Goal: Task Accomplishment & Management: Manage account settings

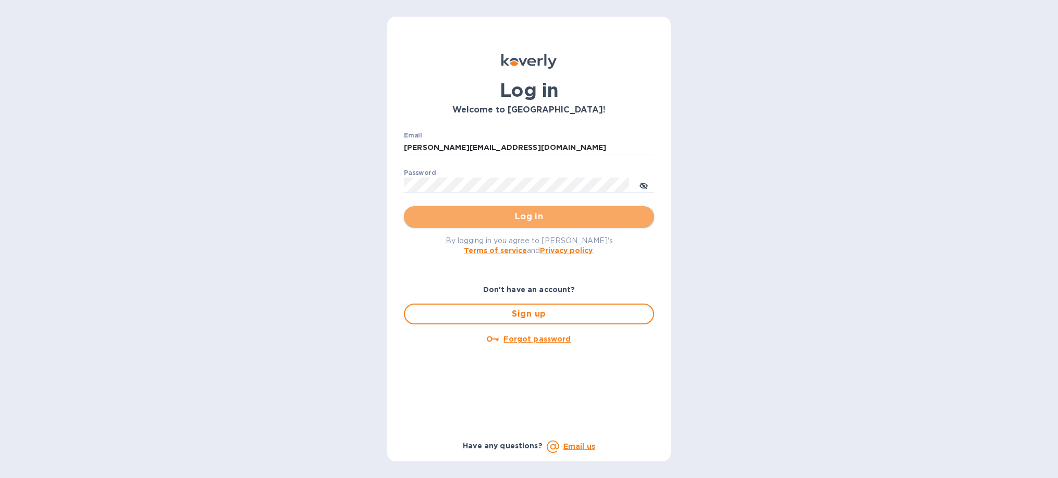
click at [505, 219] on span "Log in" at bounding box center [529, 217] width 234 height 13
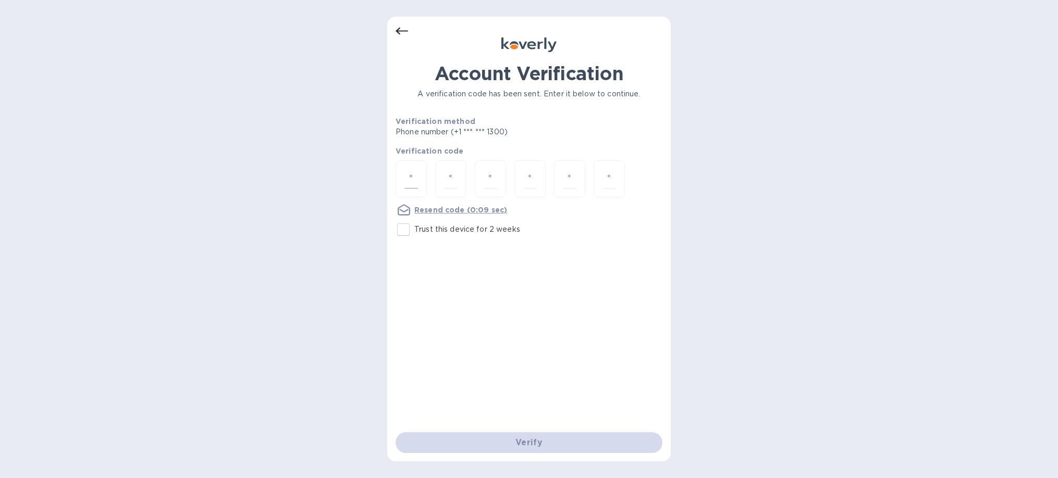
click at [422, 180] on div at bounding box center [411, 179] width 31 height 37
click at [408, 231] on input "Trust this device for 2 weeks" at bounding box center [403, 230] width 22 height 22
checkbox input "true"
click at [414, 176] on input "number" at bounding box center [411, 178] width 14 height 19
click at [411, 172] on input "number" at bounding box center [411, 178] width 14 height 19
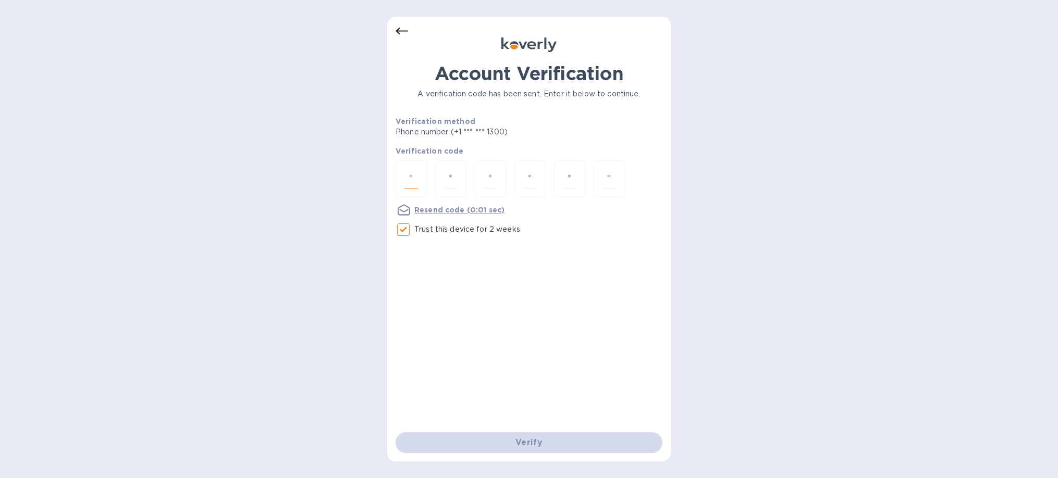
type input "2"
type input "3"
type input "7"
type input "2"
type input "7"
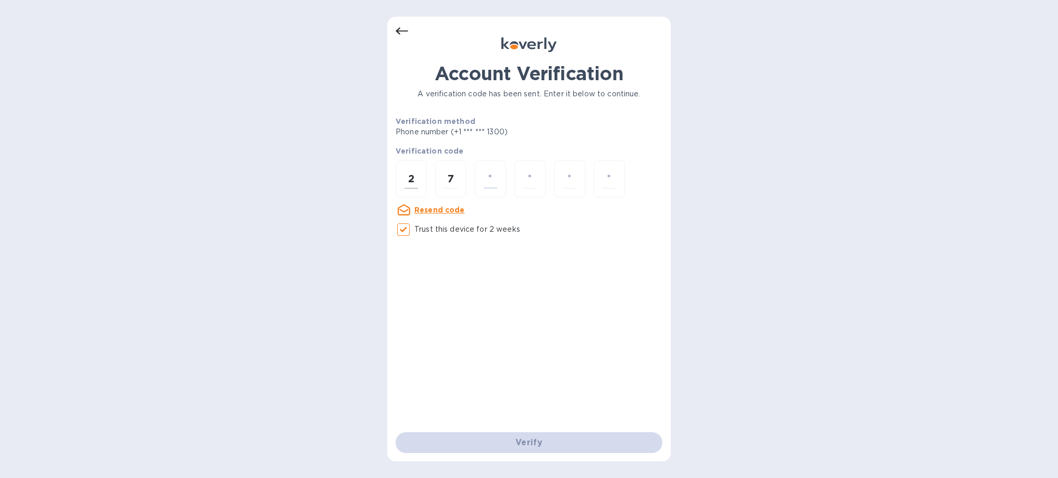
type input "8"
type input "2"
type input "9"
type input "2"
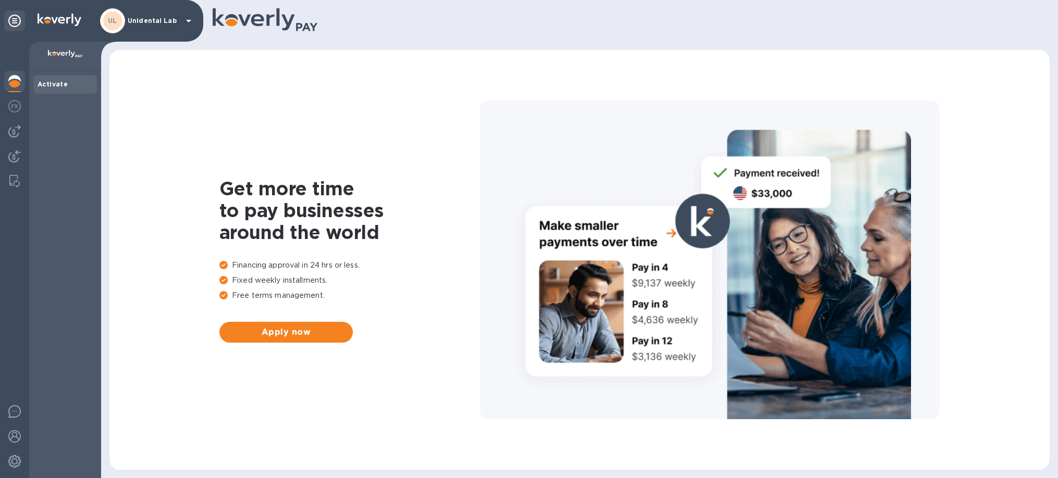
click at [165, 14] on div "UL Unidental Lab" at bounding box center [147, 20] width 95 height 25
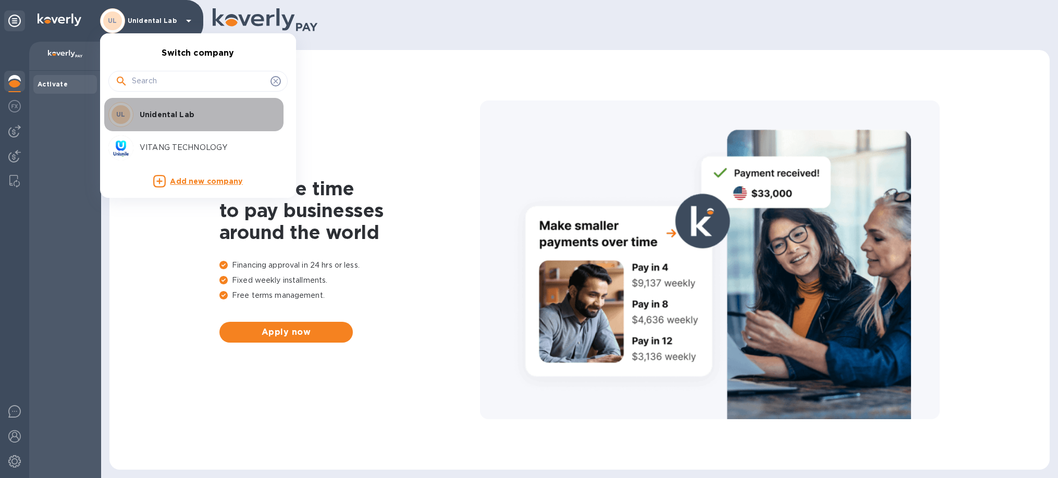
click at [155, 122] on div "UL Unidental Lab" at bounding box center [189, 114] width 163 height 25
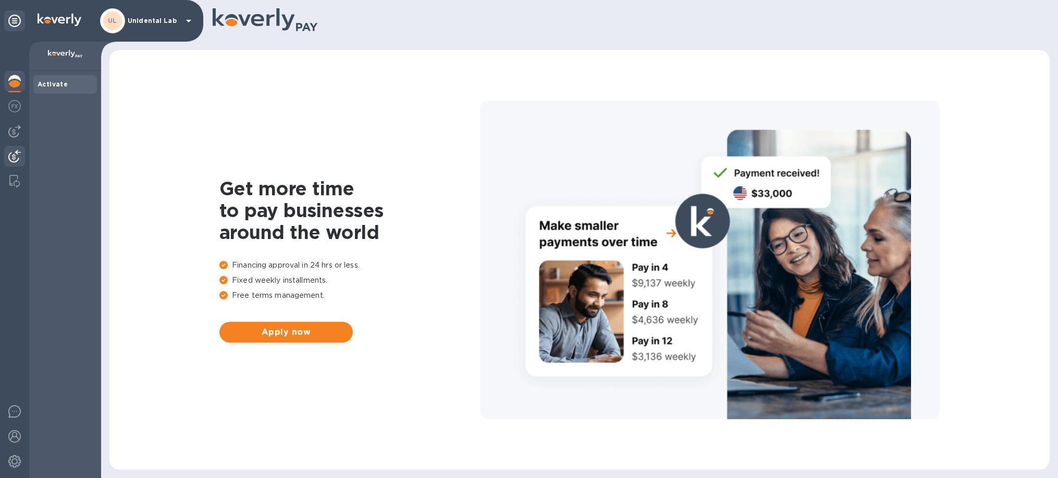
click at [13, 156] on img at bounding box center [14, 156] width 13 height 13
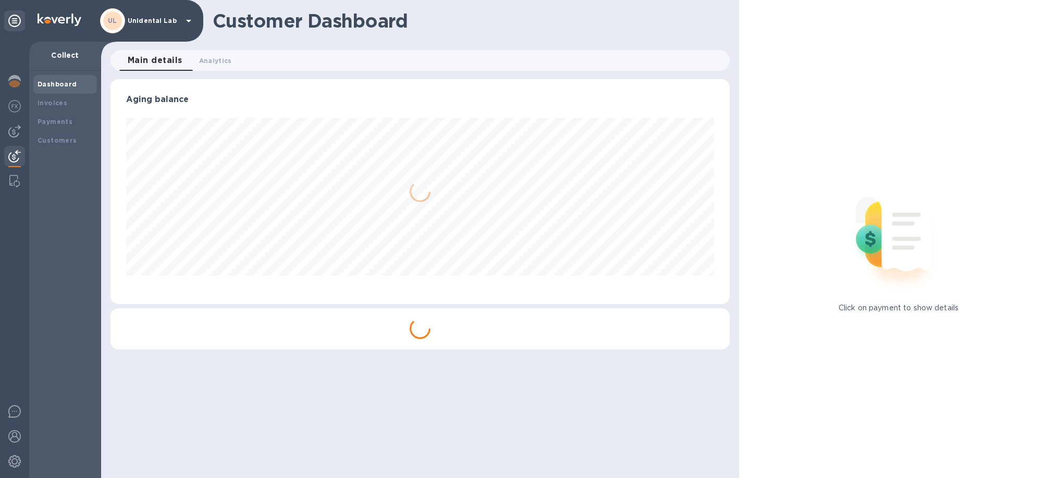
scroll to position [225, 619]
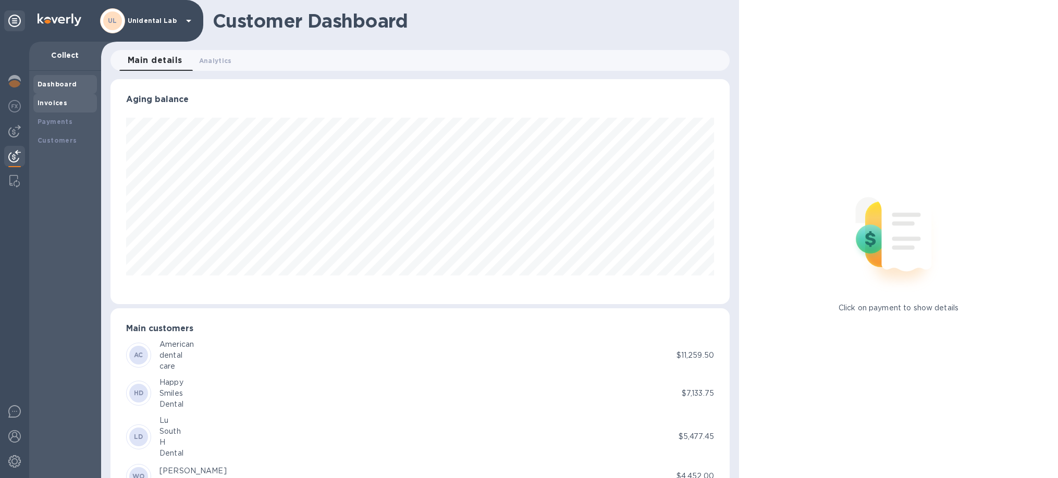
click at [70, 102] on div "Invoices" at bounding box center [65, 103] width 55 height 10
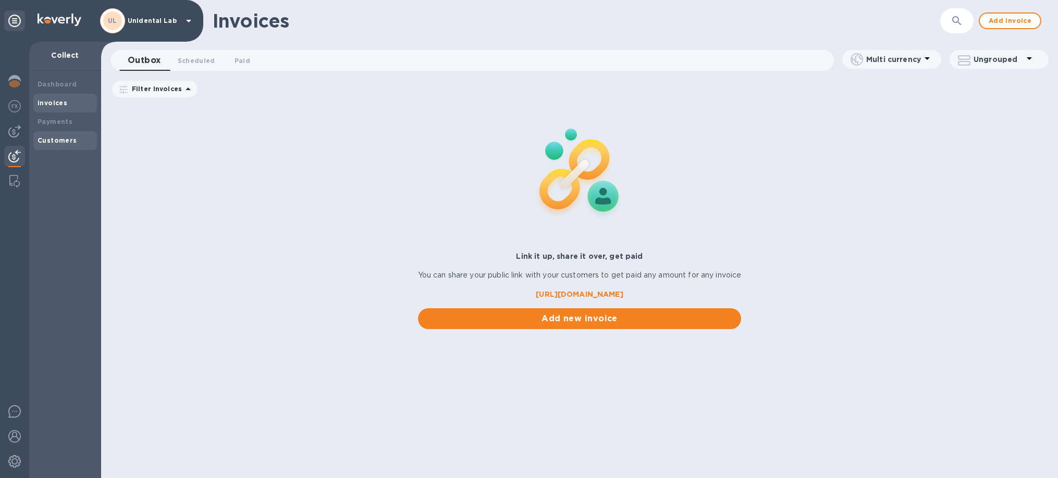
click at [50, 136] on div "Customers" at bounding box center [65, 141] width 55 height 10
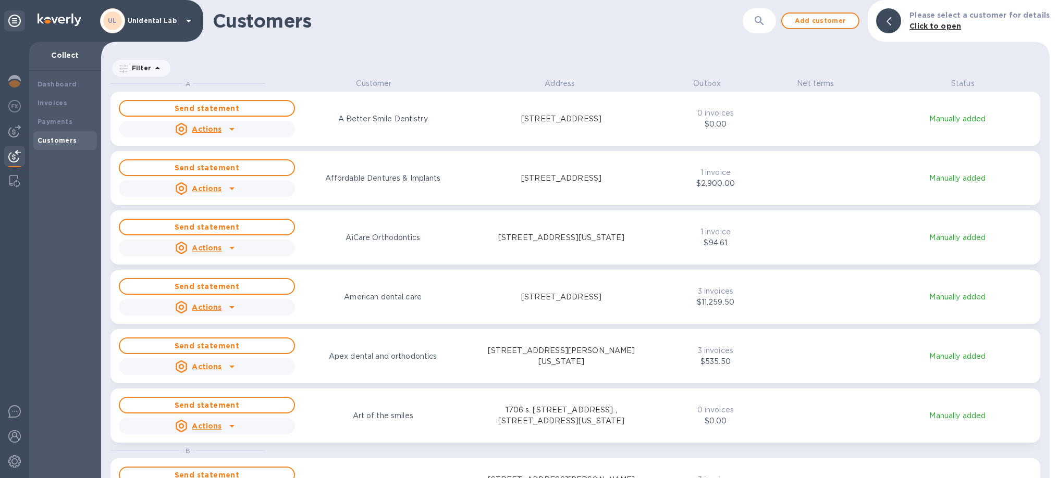
scroll to position [400, 949]
click at [755, 20] on button "button" at bounding box center [759, 20] width 25 height 25
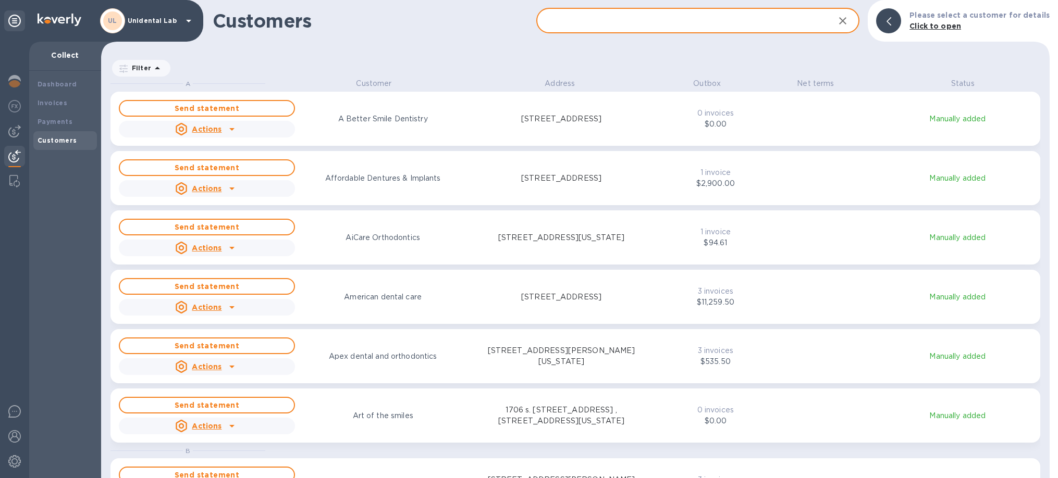
paste input "American dental care"
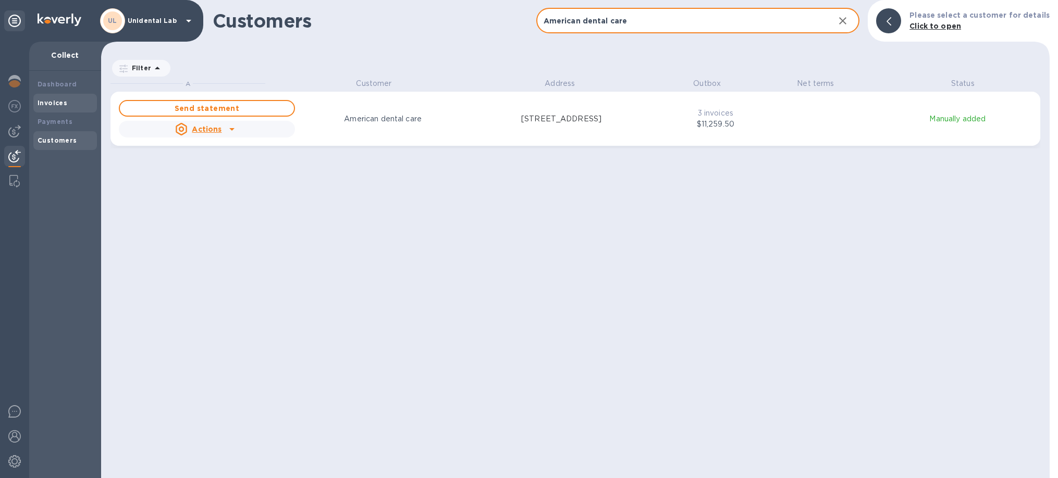
type input "American dental care"
click at [68, 105] on div "Invoices" at bounding box center [65, 103] width 55 height 10
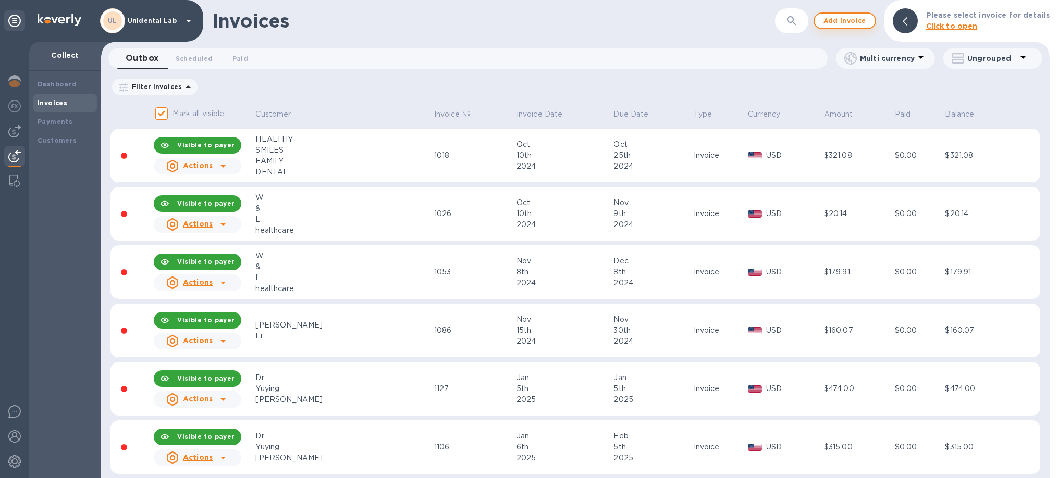
click at [854, 16] on span "Add invoice" at bounding box center [845, 21] width 44 height 13
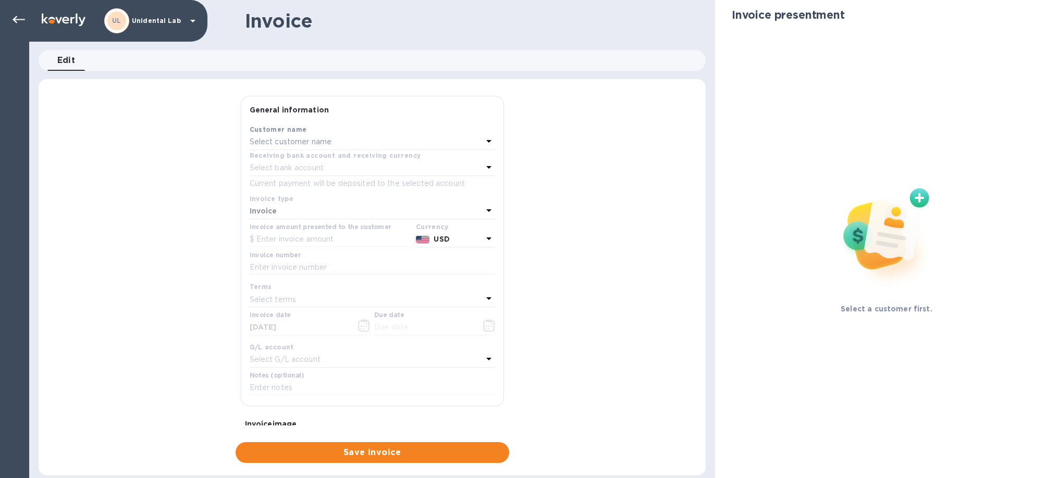
click at [295, 145] on p "Select customer name" at bounding box center [291, 142] width 82 height 11
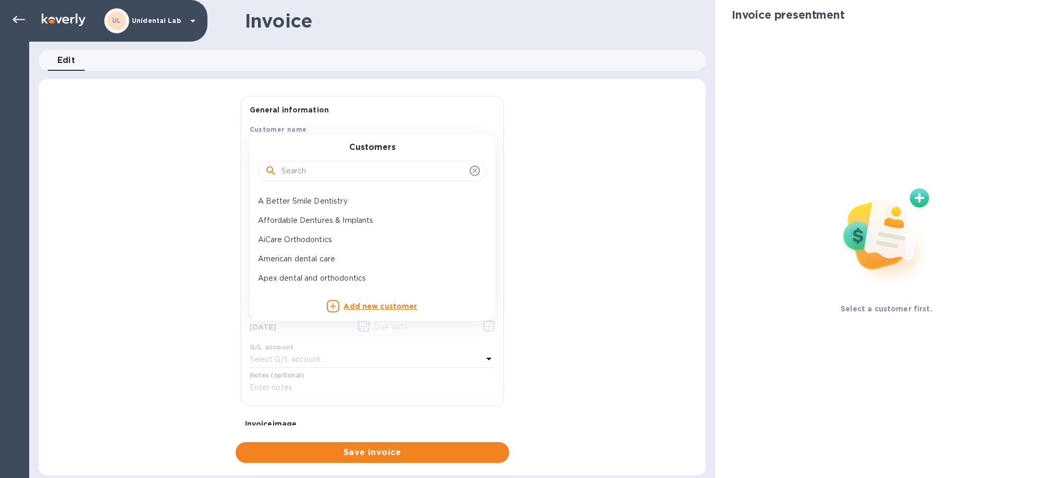
click at [330, 168] on input "text" at bounding box center [373, 172] width 184 height 16
paste input "American dental care"
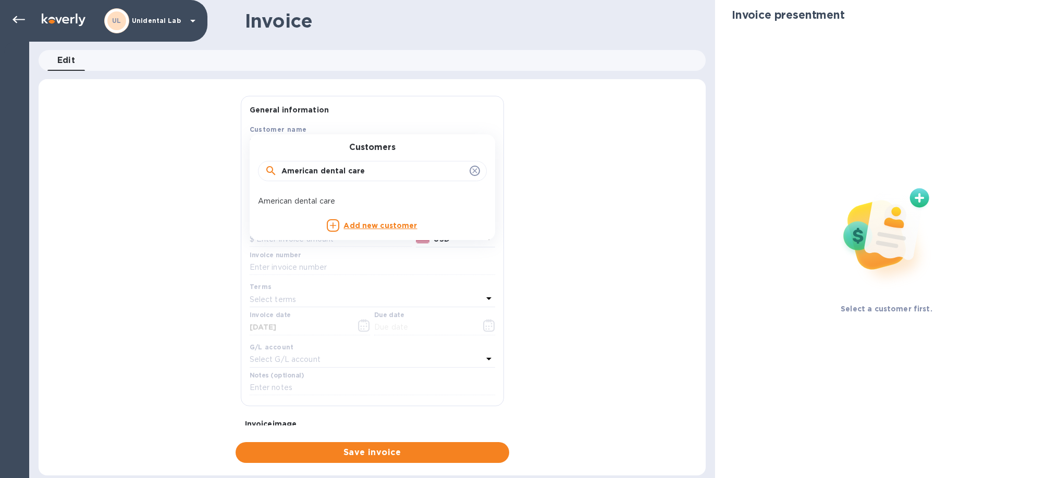
type input "American dental care"
click at [314, 203] on p "American dental care" at bounding box center [368, 201] width 220 height 11
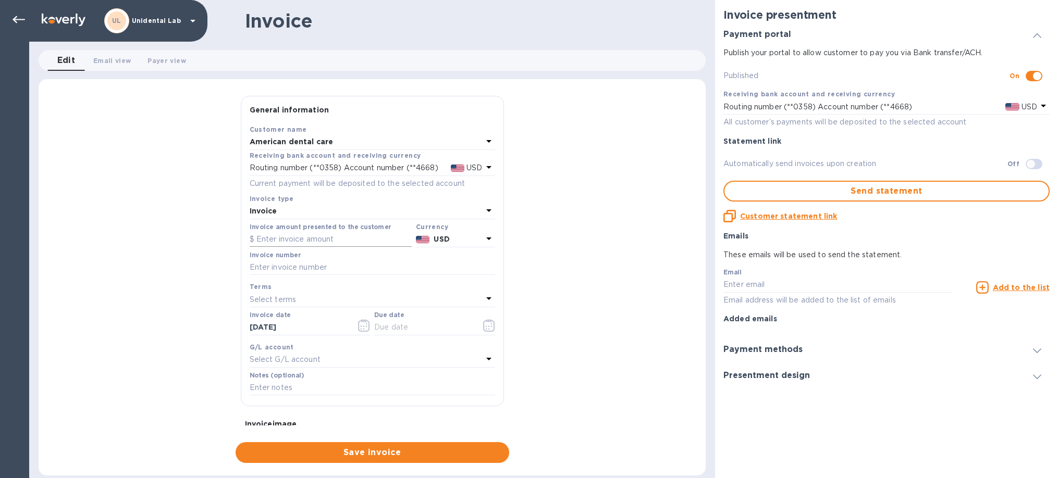
click at [271, 241] on input "text" at bounding box center [331, 240] width 162 height 16
click at [261, 246] on input "text" at bounding box center [331, 240] width 162 height 16
click at [291, 260] on input "text" at bounding box center [372, 268] width 245 height 16
click at [312, 347] on div "G/L account" at bounding box center [372, 347] width 245 height 11
click at [315, 353] on div "Select G/L account" at bounding box center [366, 360] width 233 height 15
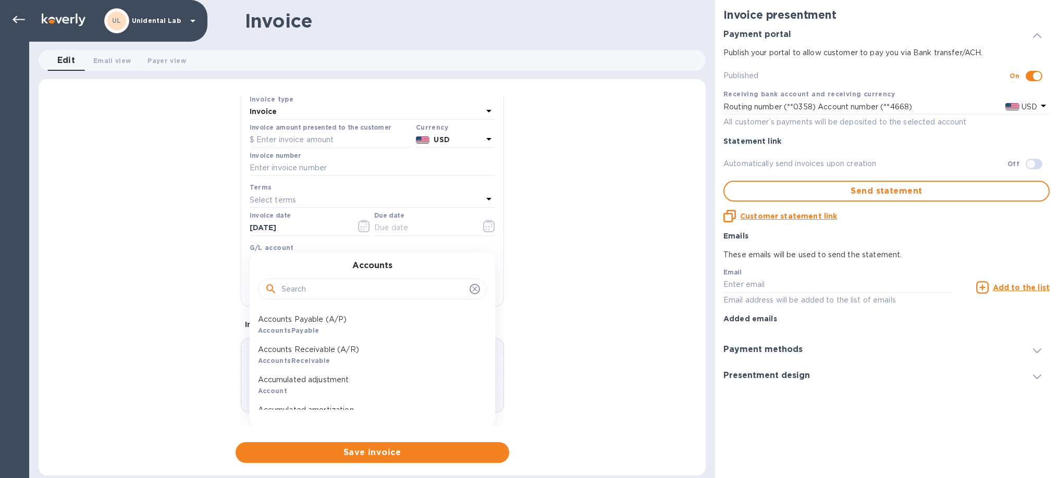
scroll to position [99, 0]
click at [651, 159] on div "General information Save Customer name American dental care Receiving bank acco…" at bounding box center [372, 279] width 667 height 367
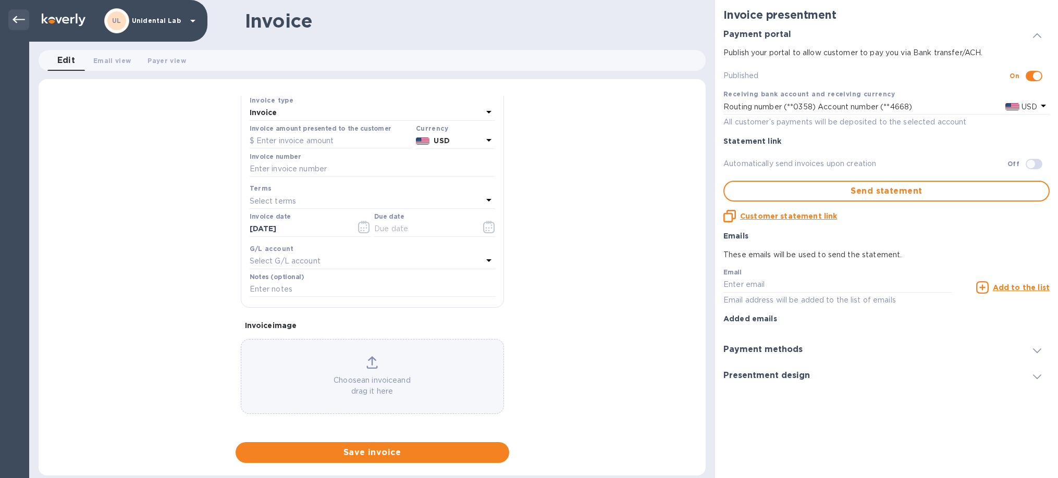
click at [14, 21] on icon at bounding box center [19, 20] width 13 height 13
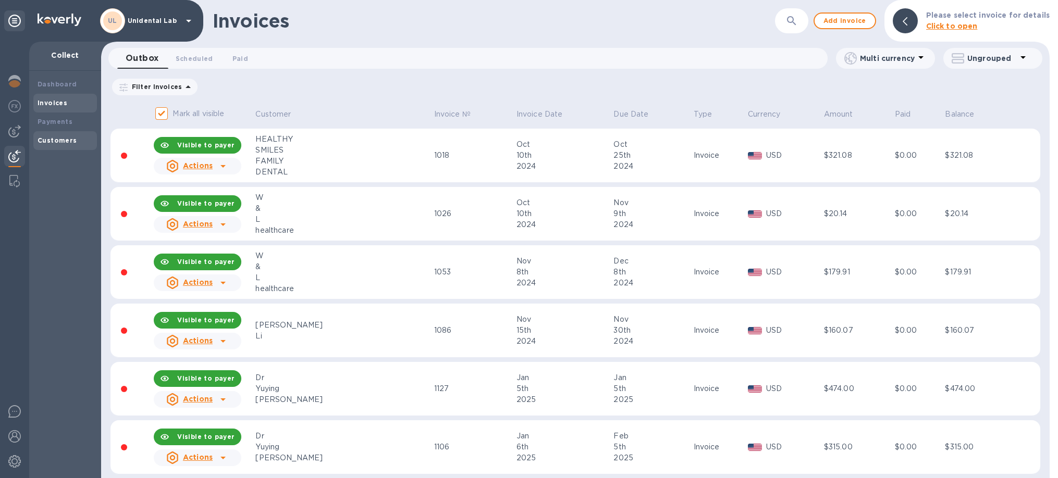
click at [48, 143] on b "Customers" at bounding box center [58, 141] width 40 height 8
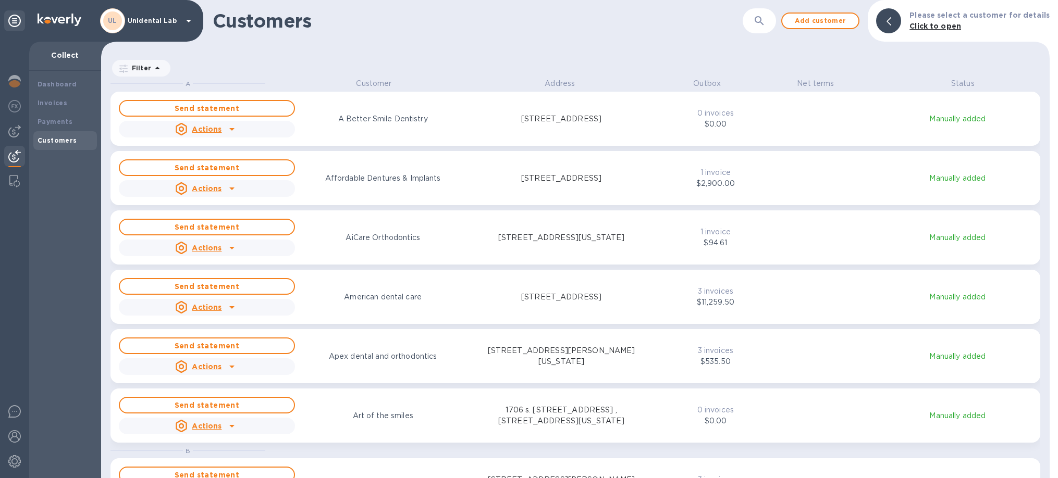
scroll to position [400, 949]
click at [768, 31] on button "button" at bounding box center [759, 20] width 25 height 25
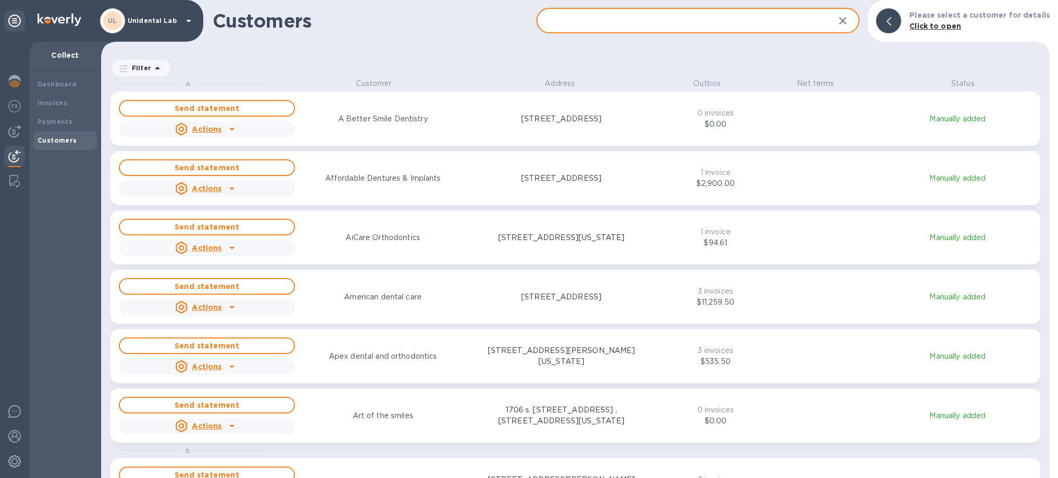
paste input "American dental care"
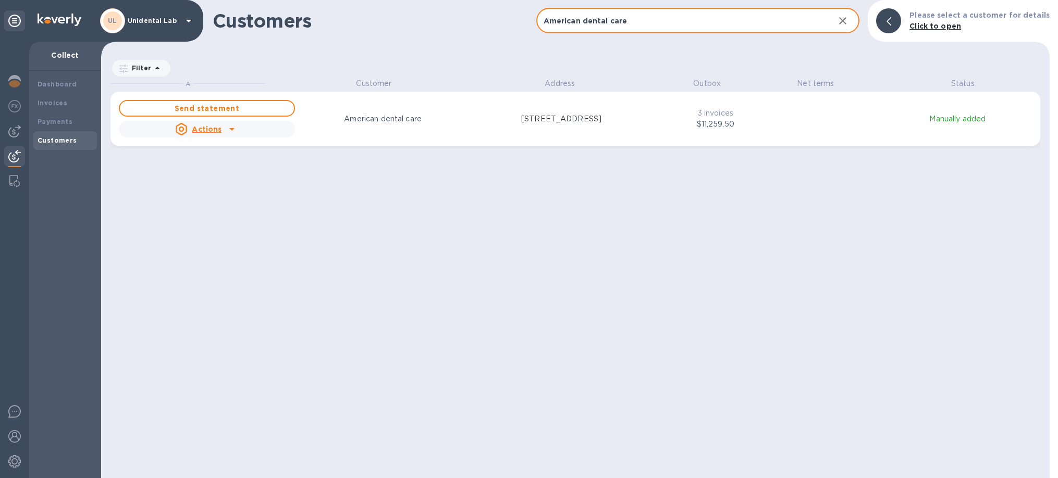
type input "American dental care"
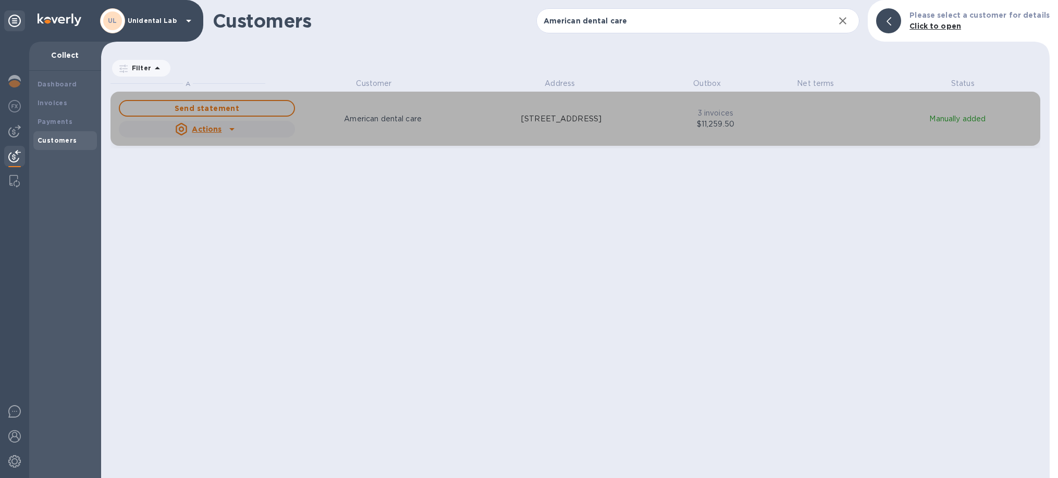
click at [231, 127] on icon "grid" at bounding box center [232, 129] width 13 height 13
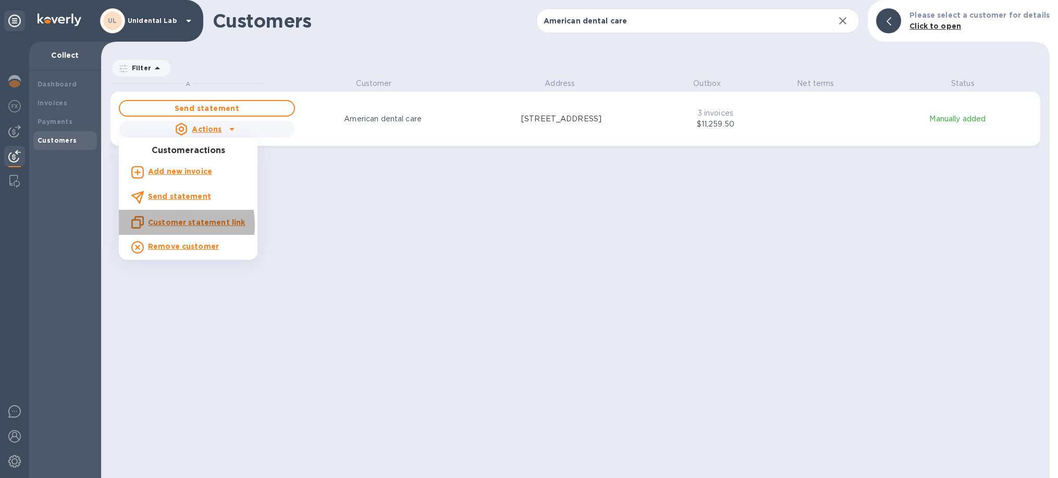
click at [165, 225] on u "Customer statement link" at bounding box center [196, 222] width 97 height 8
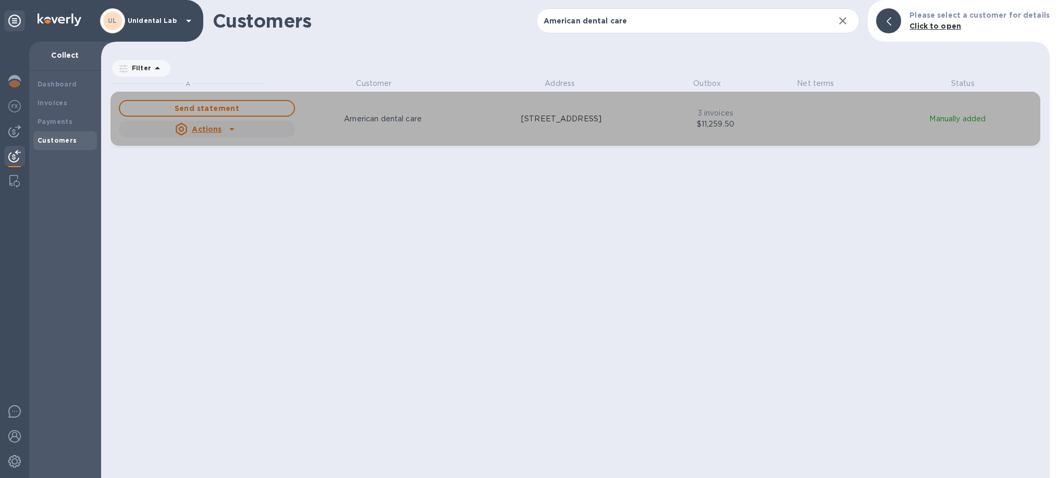
click at [232, 136] on div "grid" at bounding box center [232, 129] width 17 height 17
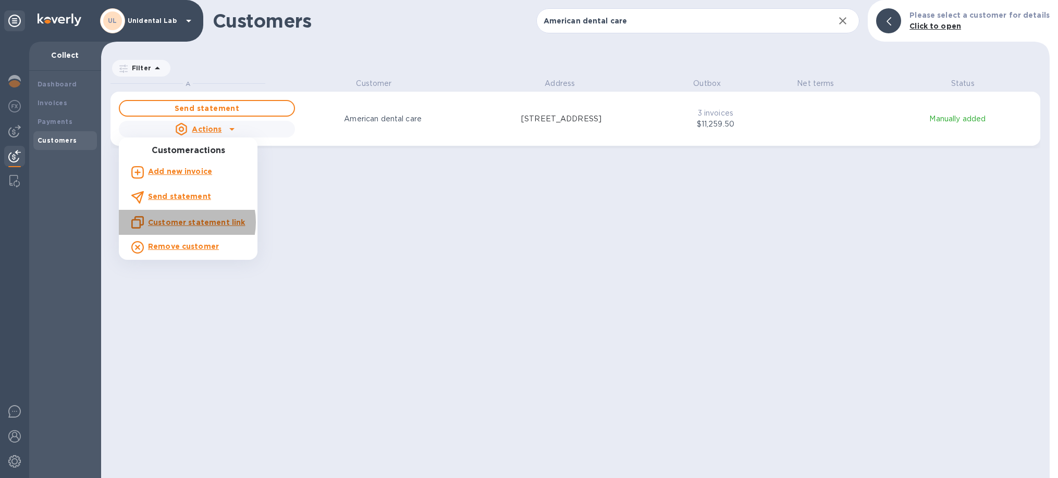
click at [187, 223] on u "Customer statement link" at bounding box center [196, 222] width 97 height 8
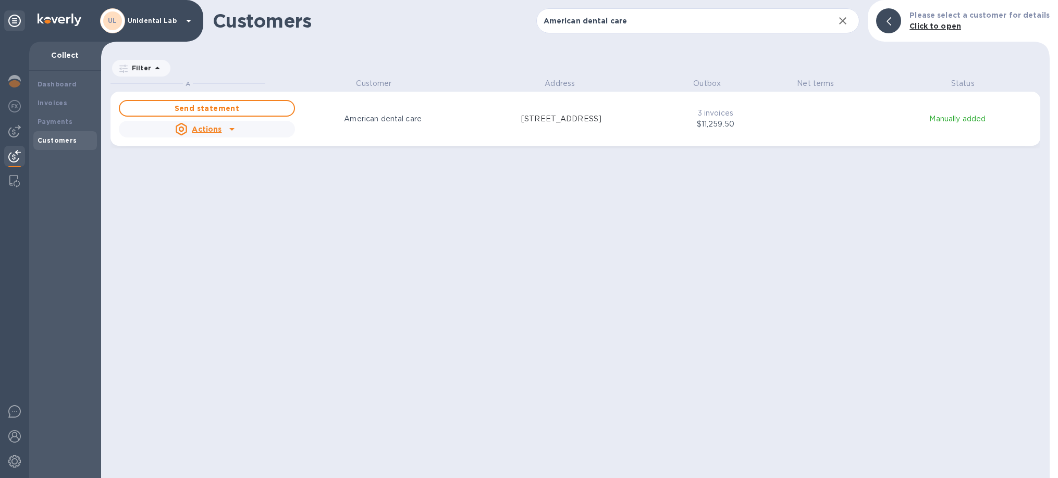
click at [190, 395] on div "A Customer Address Outbox Net terms Status Send statement Actions American dent…" at bounding box center [580, 278] width 939 height 400
